Goal: Information Seeking & Learning: Learn about a topic

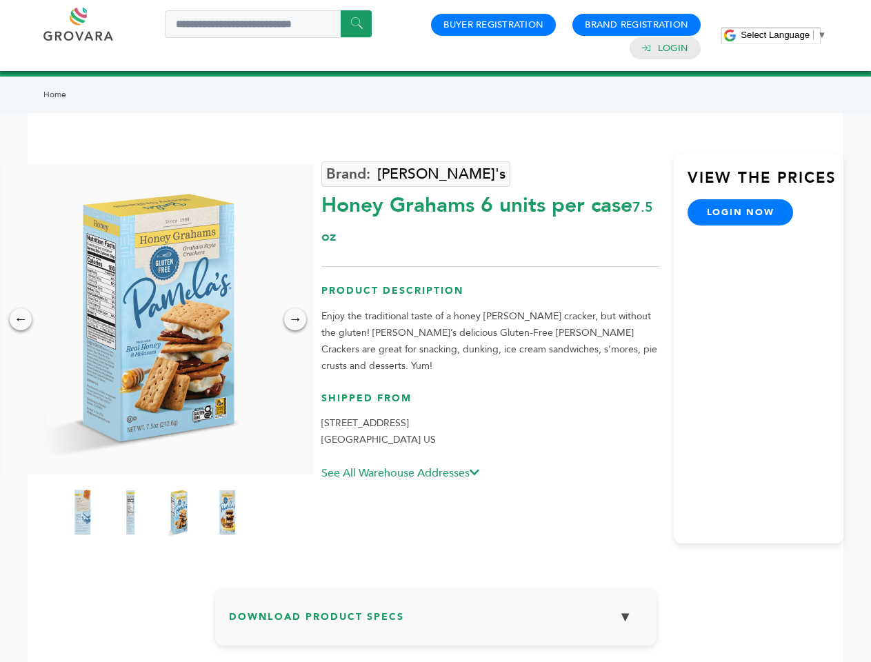
click at [784, 34] on span "Select Language" at bounding box center [775, 35] width 69 height 10
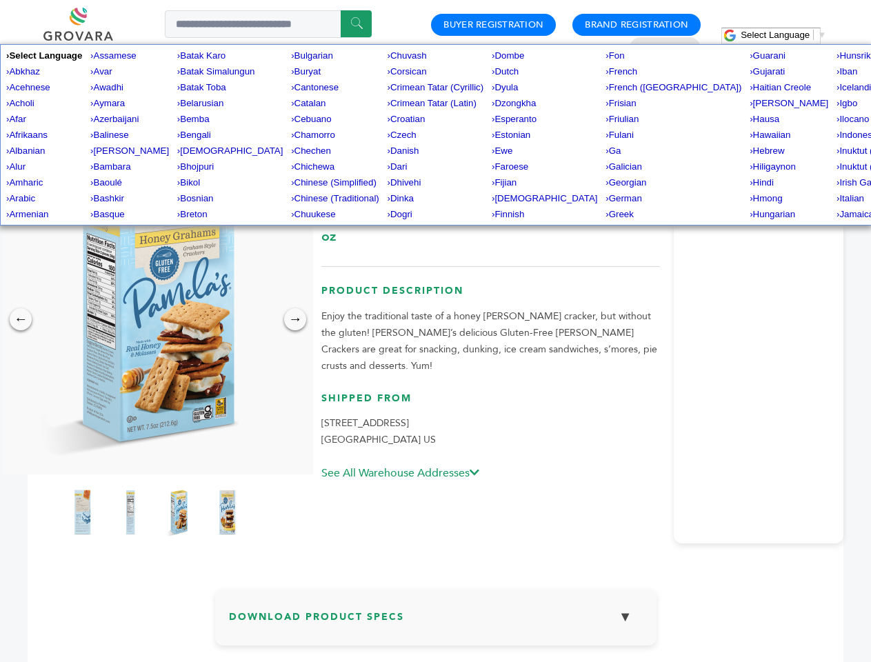
click at [155, 319] on img at bounding box center [154, 319] width 310 height 310
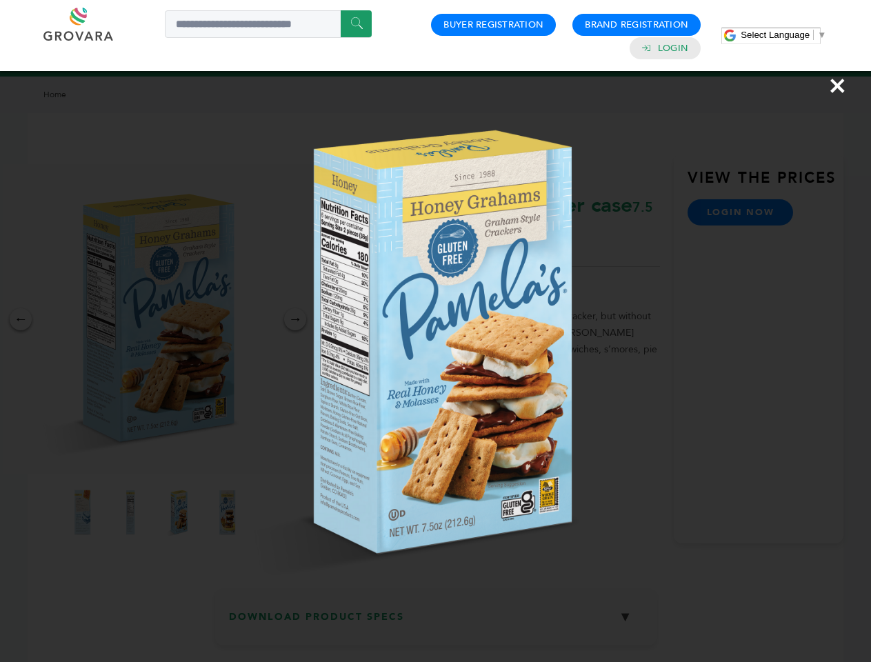
click at [21, 319] on div "×" at bounding box center [435, 331] width 871 height 662
click at [295, 319] on div "→" at bounding box center [295, 319] width 22 height 22
click at [82, 513] on img at bounding box center [82, 512] width 34 height 55
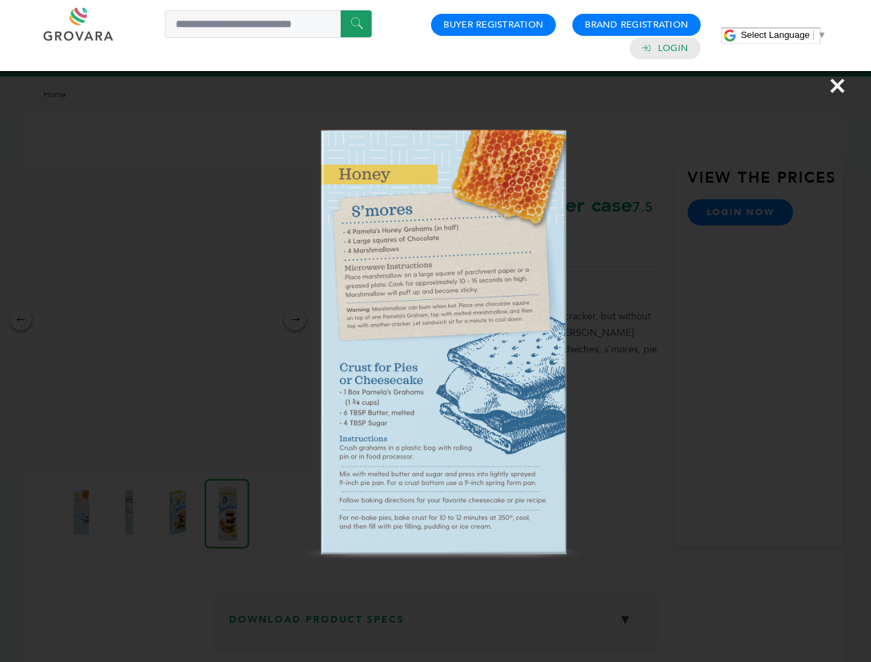
click at [130, 513] on div "×" at bounding box center [435, 331] width 871 height 662
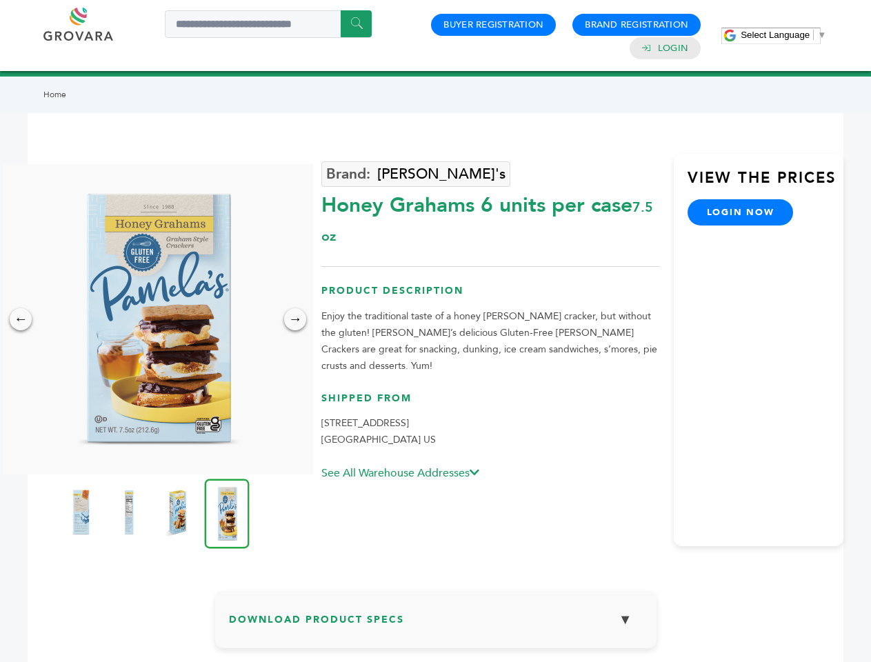
click at [179, 513] on img at bounding box center [177, 512] width 34 height 55
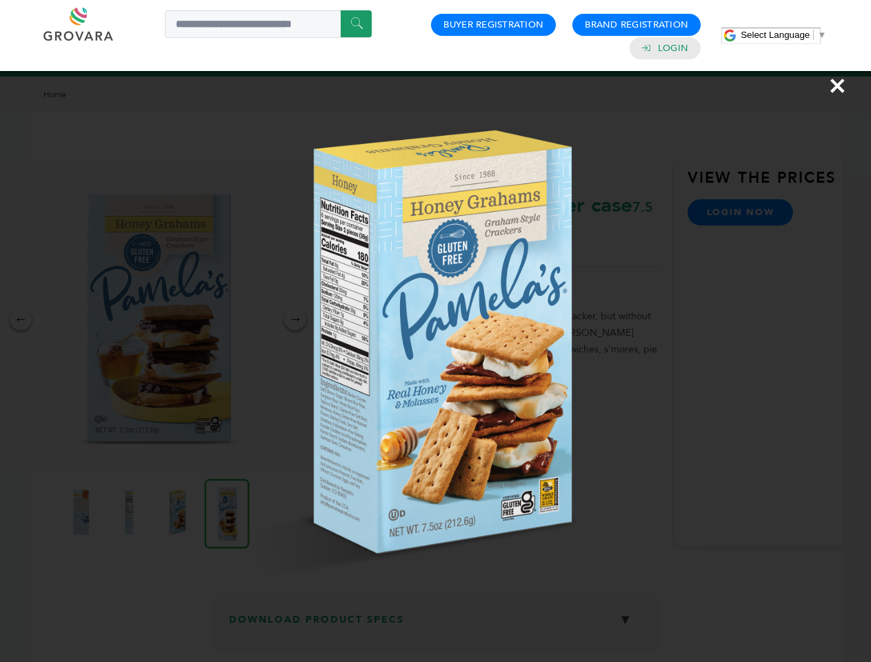
click at [227, 513] on img at bounding box center [436, 344] width 530 height 530
click at [436, 622] on div "×" at bounding box center [435, 331] width 871 height 662
